Goal: Task Accomplishment & Management: Use online tool/utility

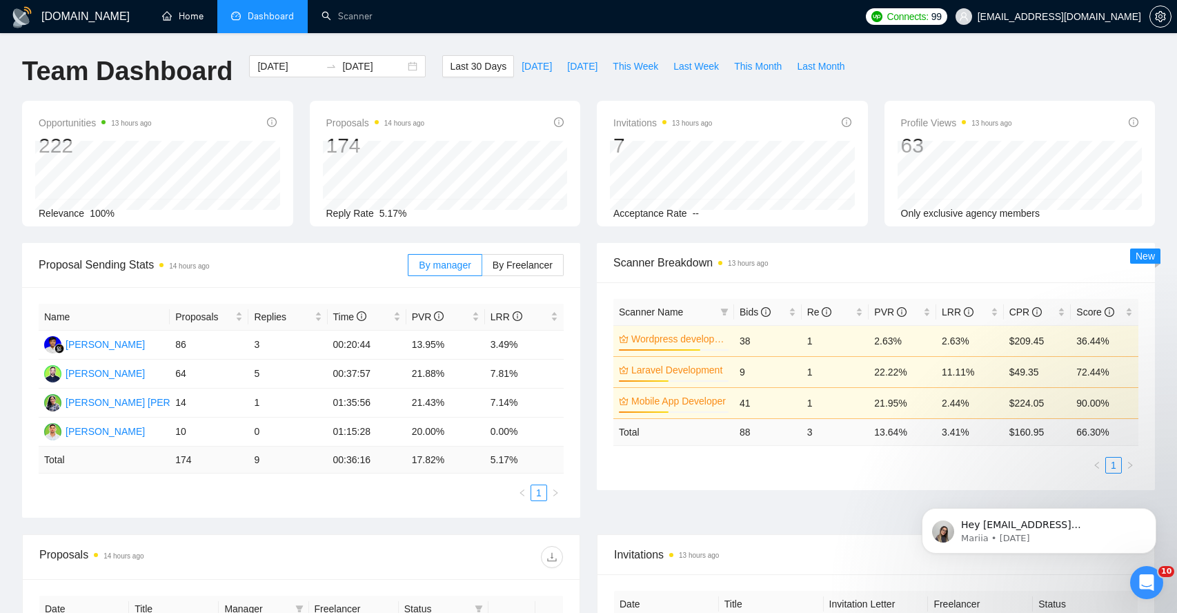
click at [187, 17] on link "Home" at bounding box center [182, 16] width 41 height 12
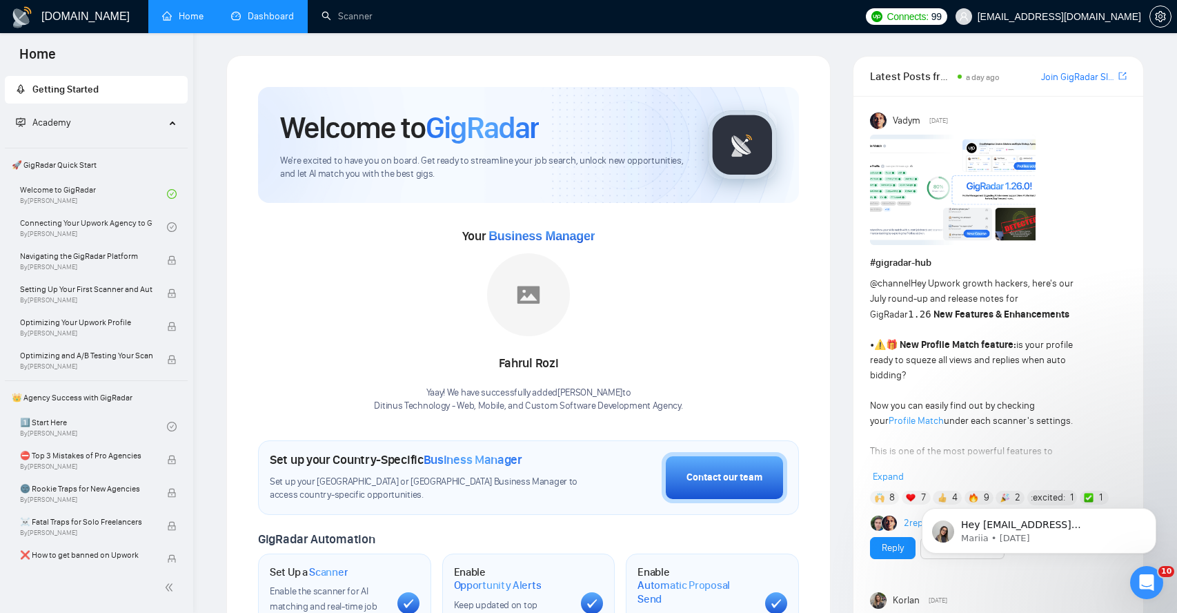
click at [261, 21] on link "Dashboard" at bounding box center [262, 16] width 63 height 12
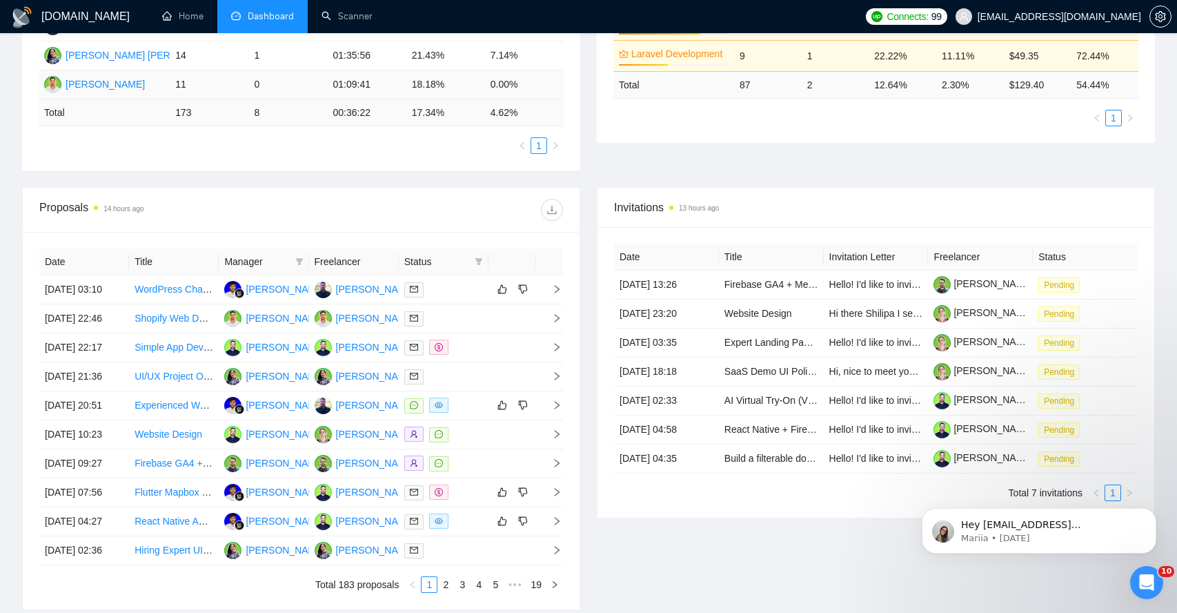
scroll to position [348, 0]
click at [561, 293] on icon "right" at bounding box center [557, 289] width 10 height 10
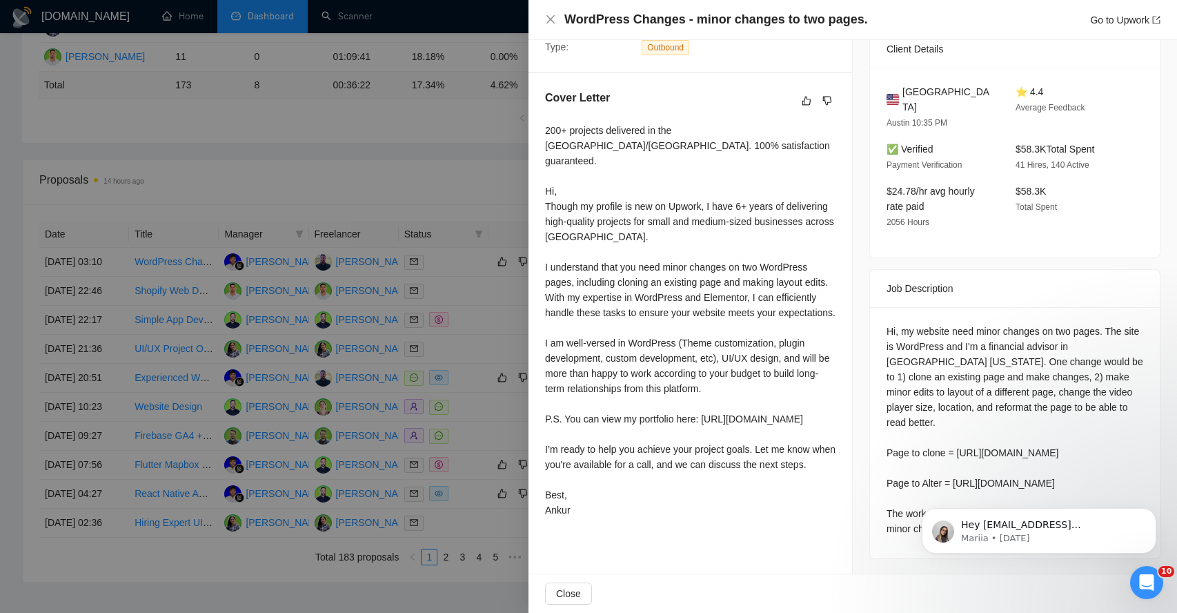
scroll to position [377, 0]
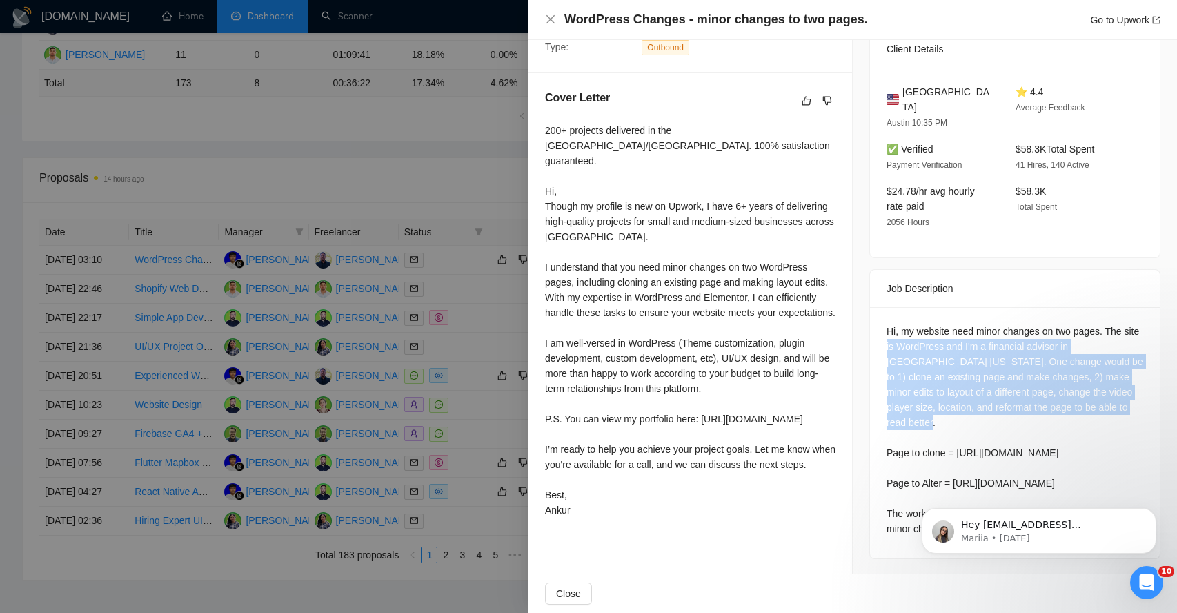
drag, startPoint x: 904, startPoint y: 329, endPoint x: 933, endPoint y: 420, distance: 95.6
click at [933, 420] on div "Hi, my website need minor changes on two pages. The site is WordPress and I'm a…" at bounding box center [1014, 430] width 257 height 212
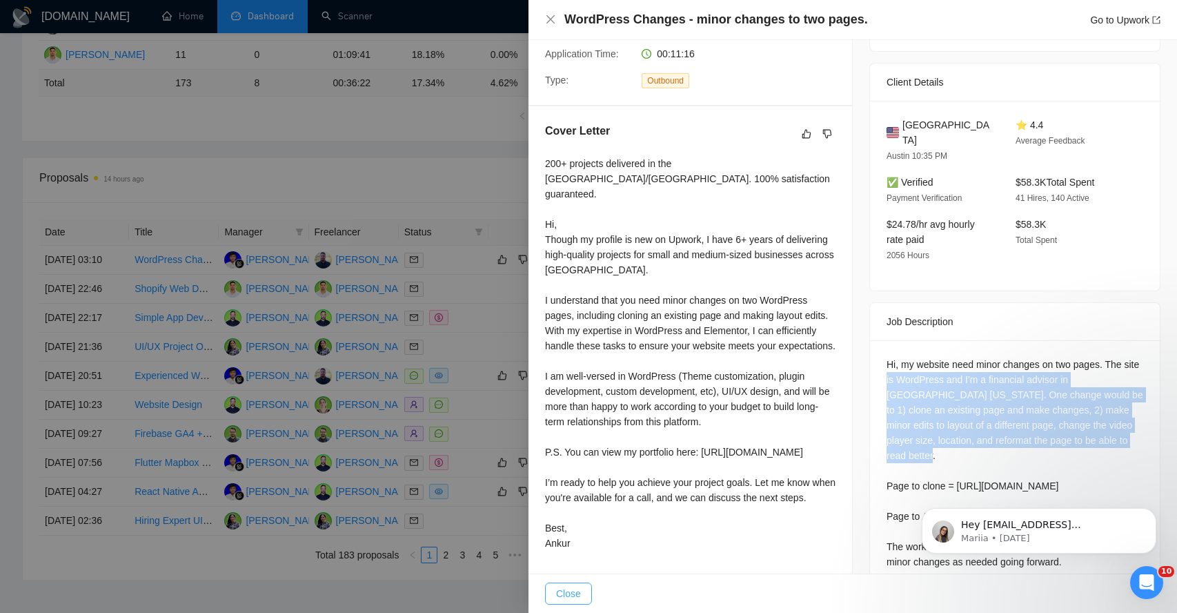
scroll to position [272, 0]
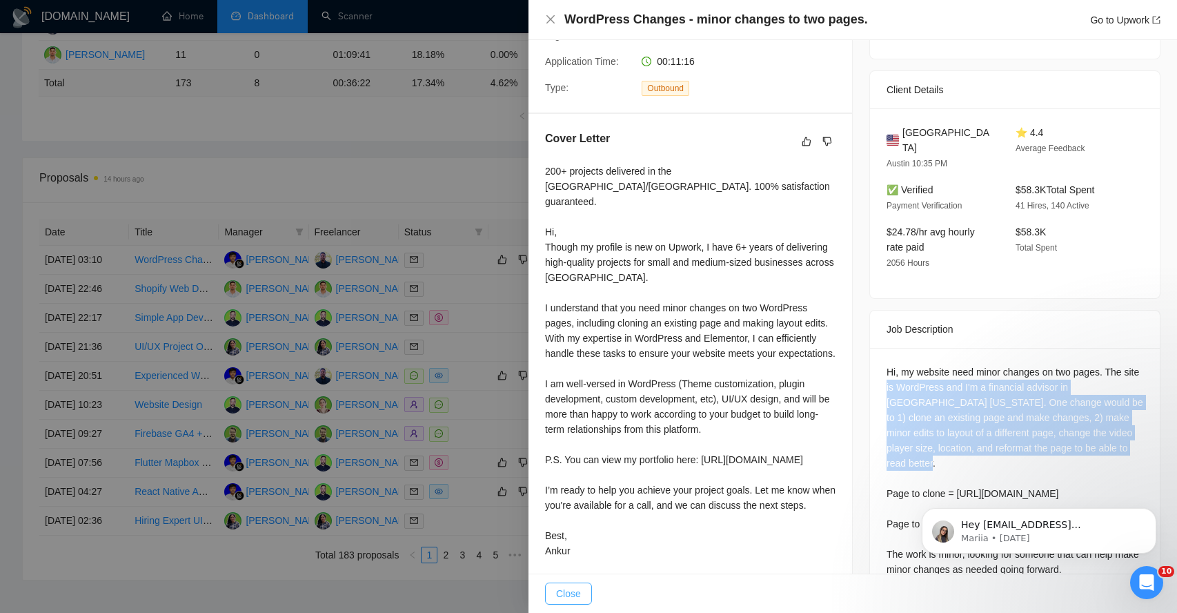
click at [566, 591] on span "Close" at bounding box center [568, 593] width 25 height 15
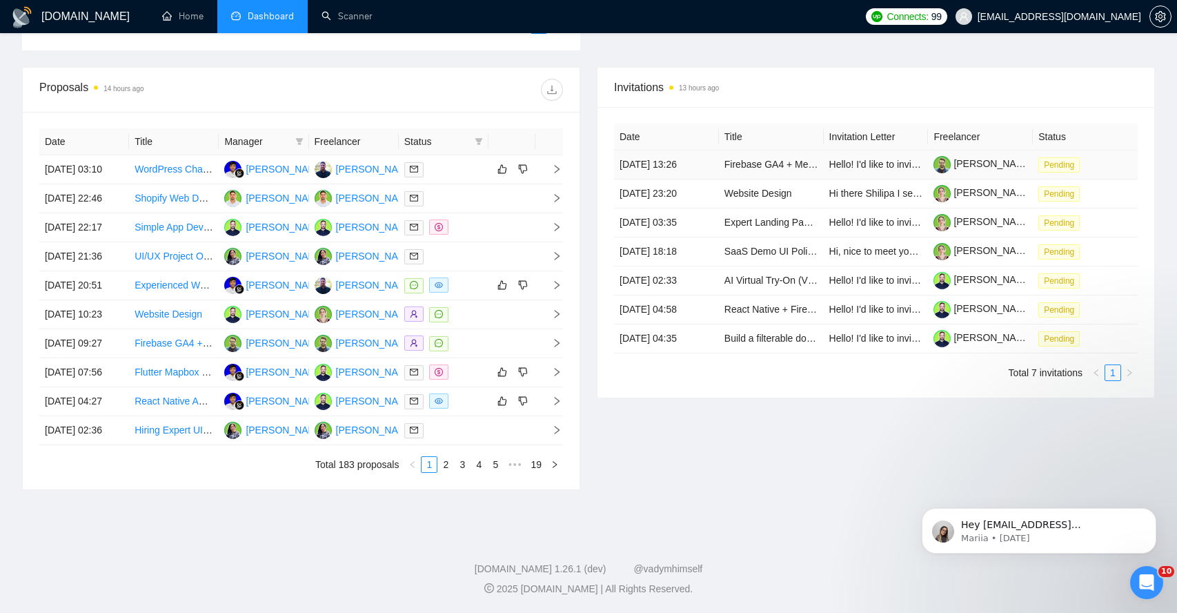
scroll to position [482, 0]
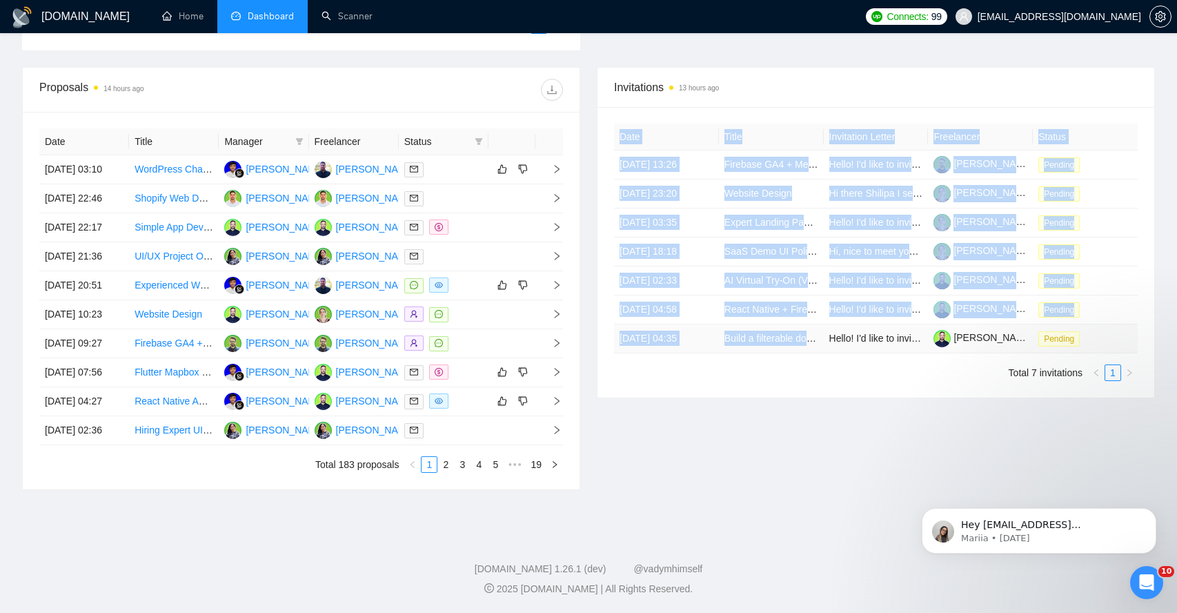
drag, startPoint x: 597, startPoint y: 133, endPoint x: 766, endPoint y: 335, distance: 263.4
click at [766, 335] on div "Invitations 13 hours ago Date Title Invitation Letter Freelancer Status [DATE] …" at bounding box center [876, 232] width 558 height 331
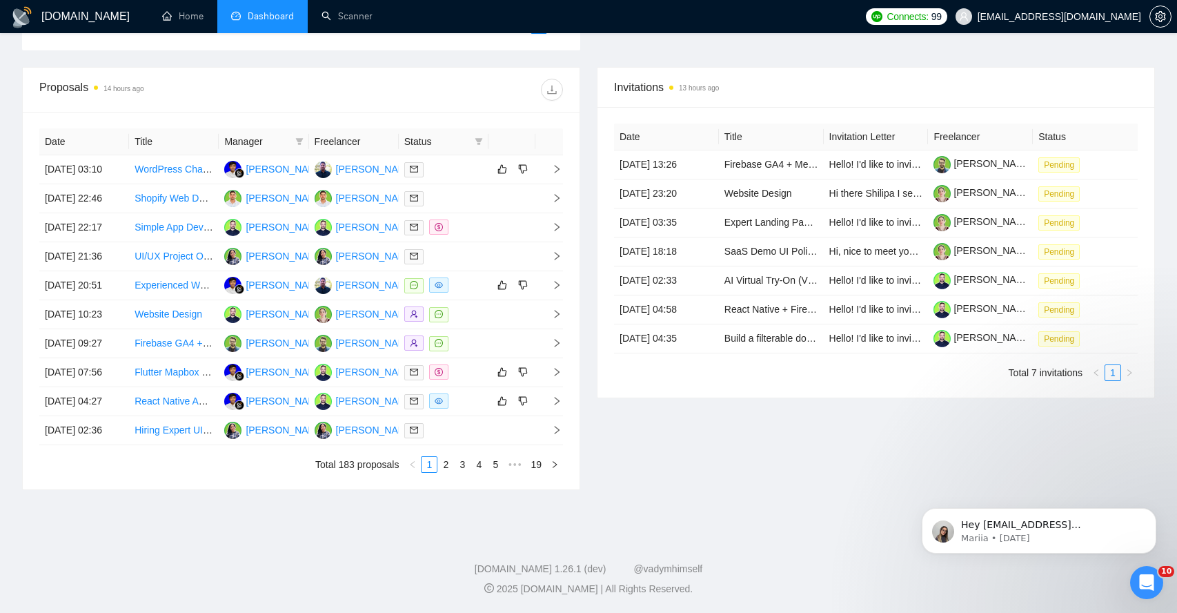
click at [792, 406] on div "Invitations 13 hours ago Date Title Invitation Letter Freelancer Status [DATE] …" at bounding box center [875, 278] width 575 height 423
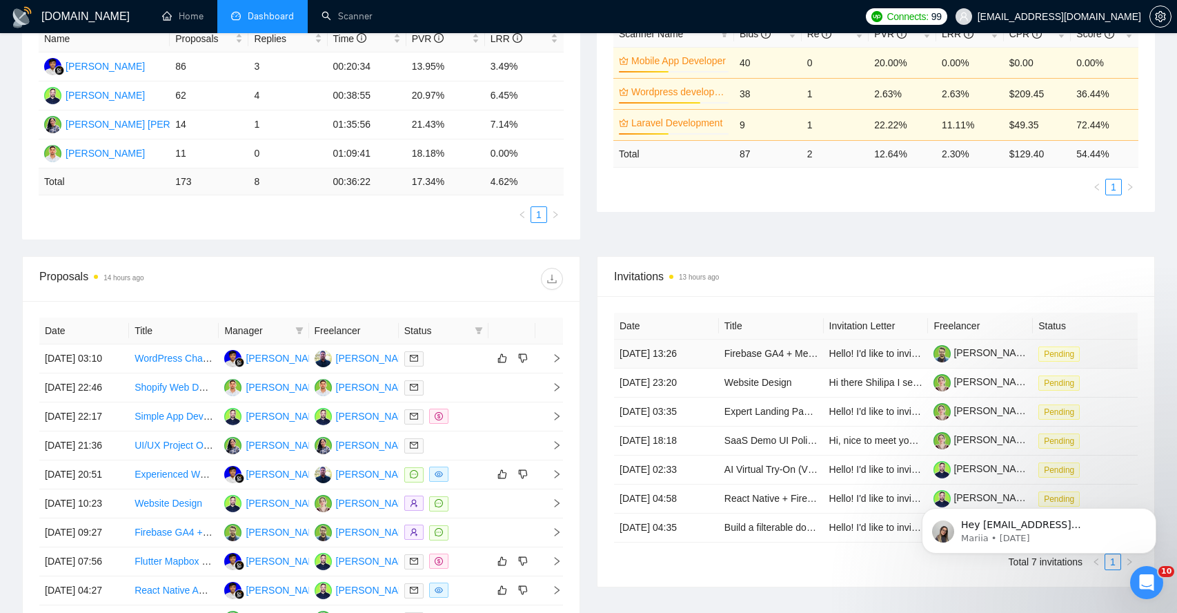
scroll to position [332, 0]
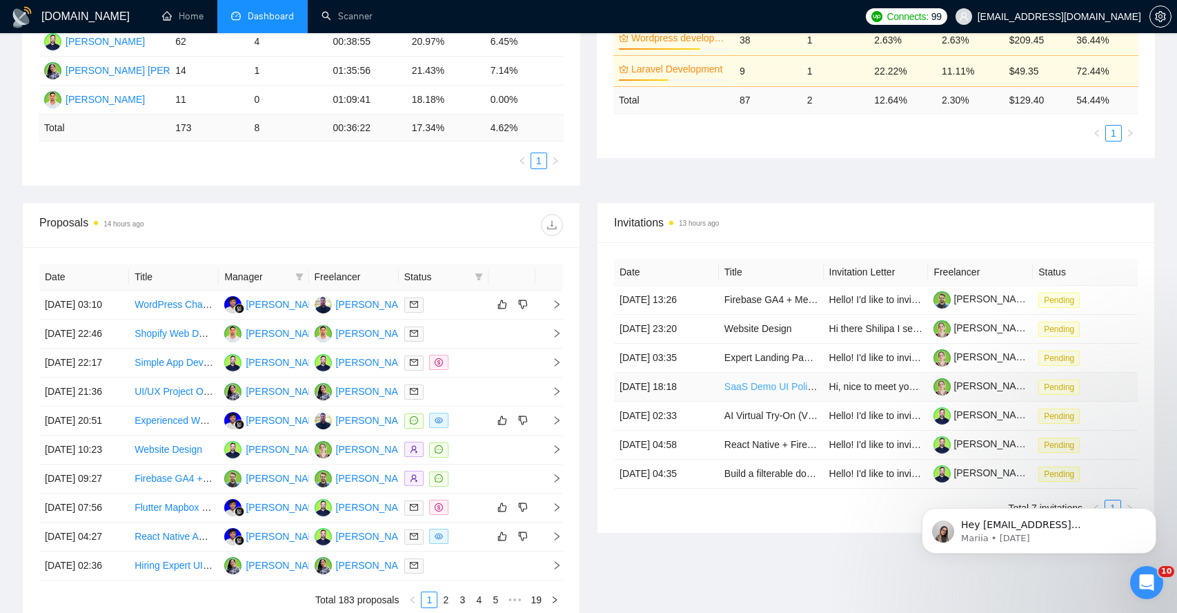
click at [764, 380] on td "SaaS Demo UI Polishing and Click-Through Video Creation" at bounding box center [771, 387] width 105 height 29
click at [755, 385] on link "SaaS Demo UI Polishing and Click-Through Video Creation" at bounding box center [851, 386] width 255 height 11
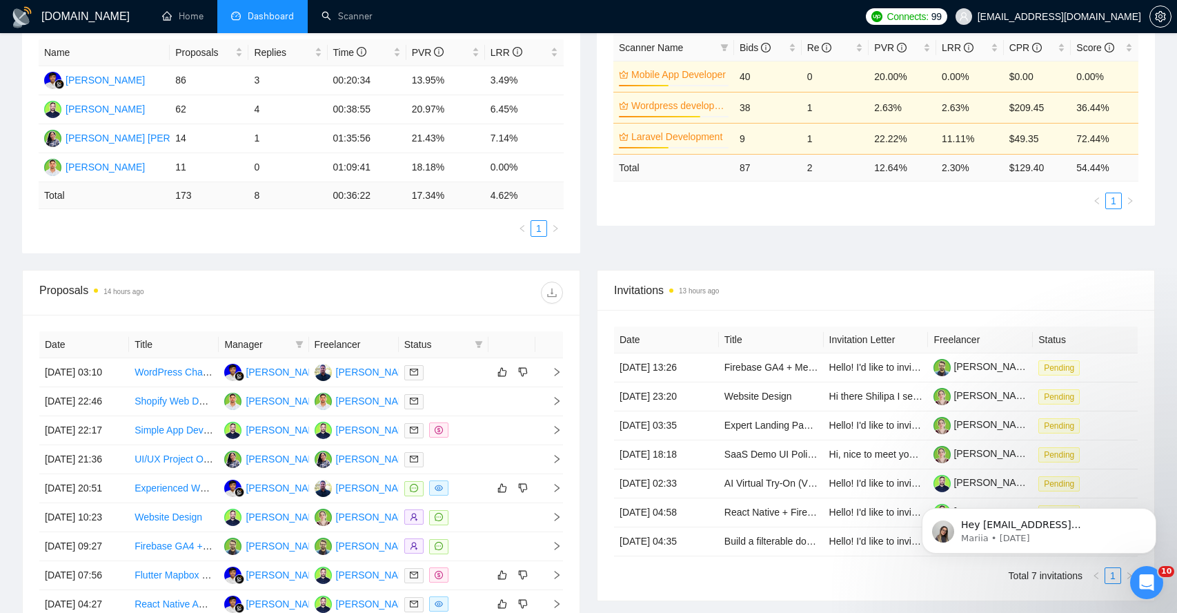
scroll to position [188, 0]
